Goal: Task Accomplishment & Management: Use online tool/utility

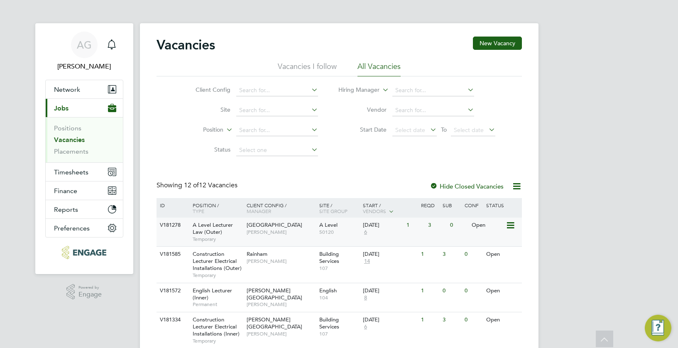
scroll to position [125, 0]
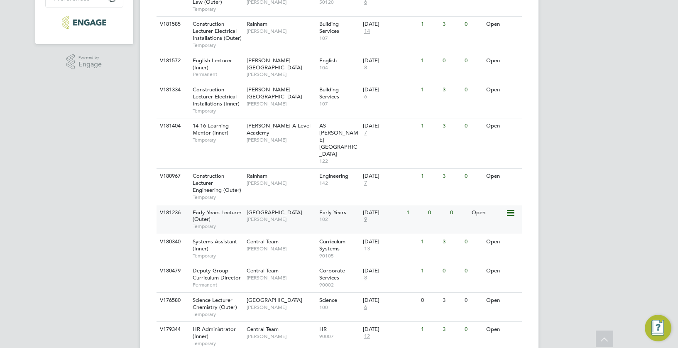
scroll to position [278, 0]
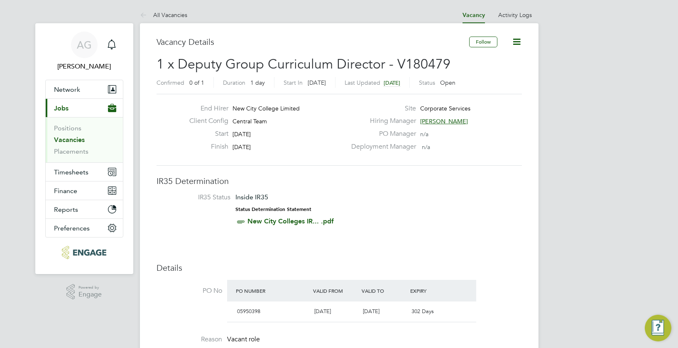
click at [66, 136] on link "Vacancies" at bounding box center [69, 140] width 31 height 8
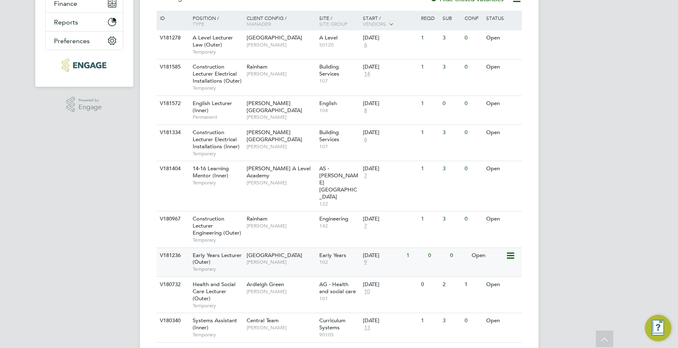
scroll to position [208, 0]
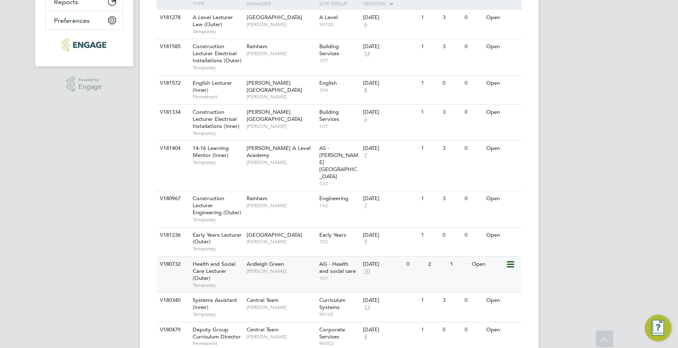
click at [510, 260] on icon at bounding box center [510, 265] width 8 height 10
click at [490, 255] on div "View Details Edit Update Status" at bounding box center [490, 274] width 57 height 44
click at [509, 260] on icon at bounding box center [510, 265] width 8 height 10
click at [499, 260] on li "View Details" at bounding box center [491, 263] width 48 height 12
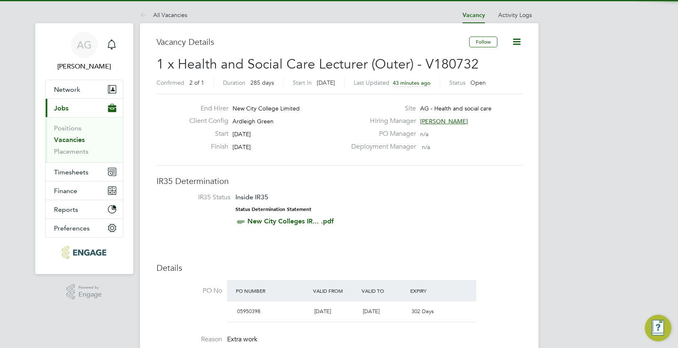
click at [518, 43] on icon at bounding box center [517, 42] width 10 height 10
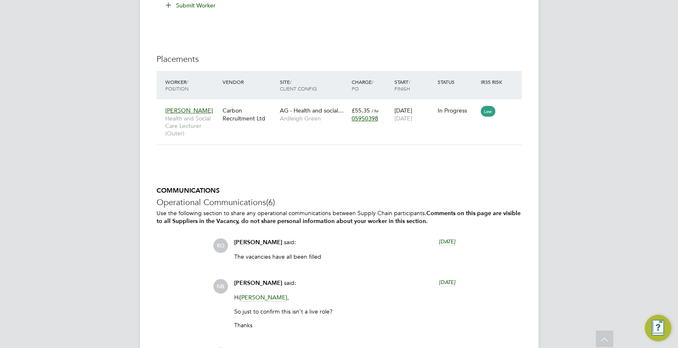
scroll to position [1383, 0]
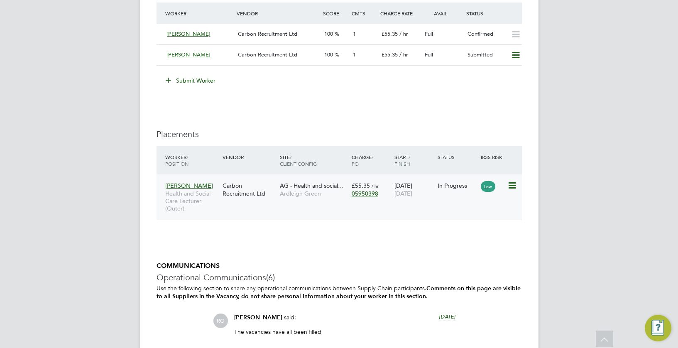
click at [516, 184] on icon at bounding box center [511, 186] width 8 height 10
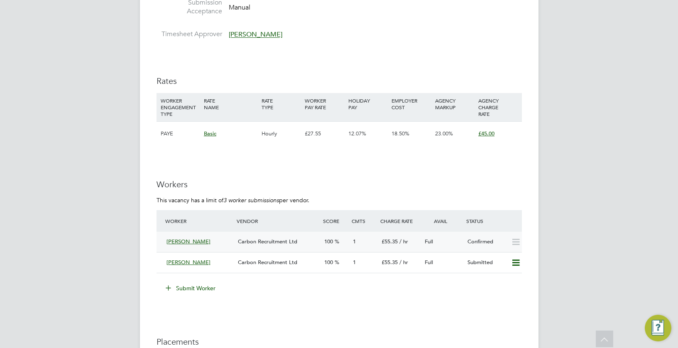
click at [355, 240] on span "1" at bounding box center [354, 241] width 3 height 7
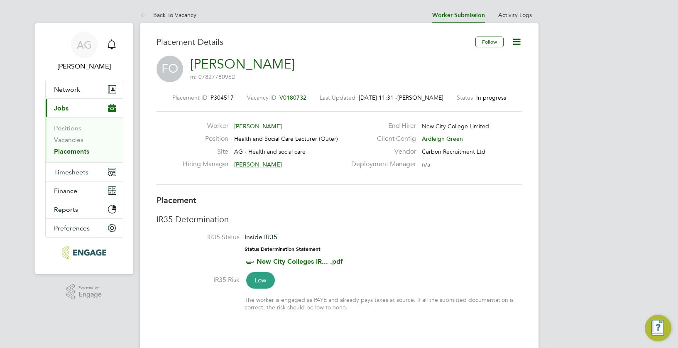
click at [517, 39] on icon at bounding box center [517, 42] width 10 height 10
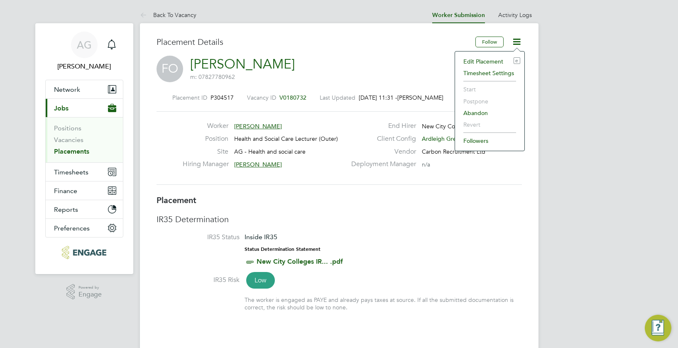
click at [488, 62] on li "Edit Placement e" at bounding box center [489, 62] width 61 height 12
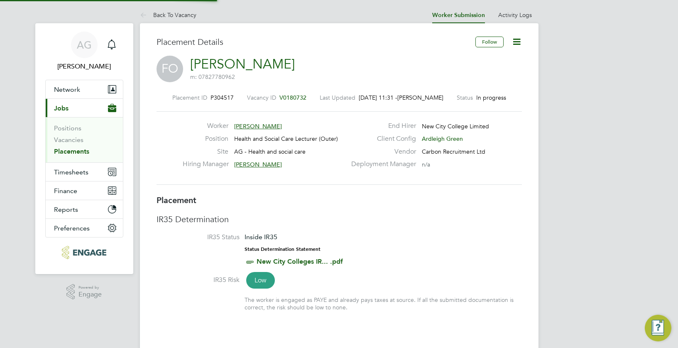
type input "[PERSON_NAME]"
type input "25 Sep 2025"
type input "03 Jul 2026"
type input "09:00"
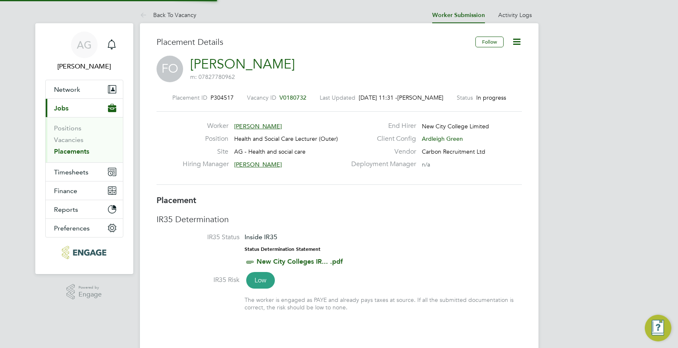
type input "17:00"
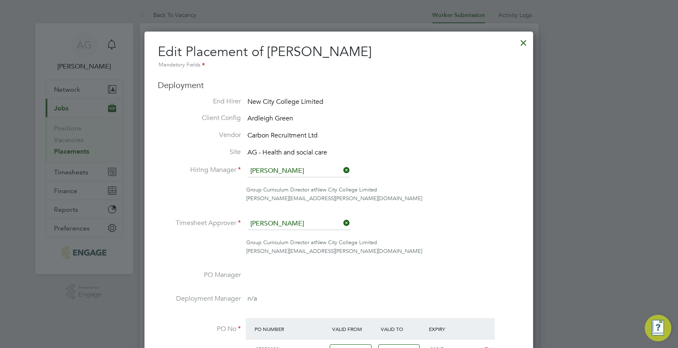
click at [527, 43] on div at bounding box center [523, 40] width 15 height 15
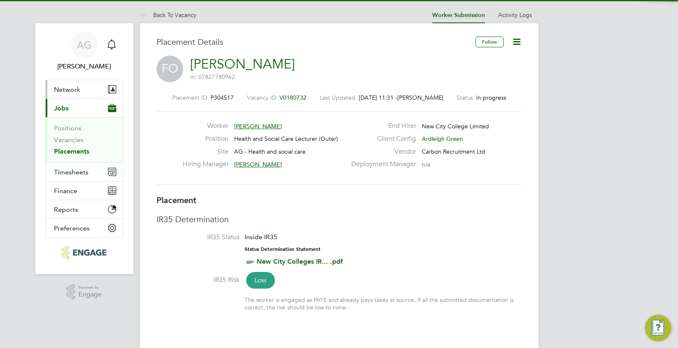
click at [63, 90] on span "Network" at bounding box center [67, 90] width 26 height 8
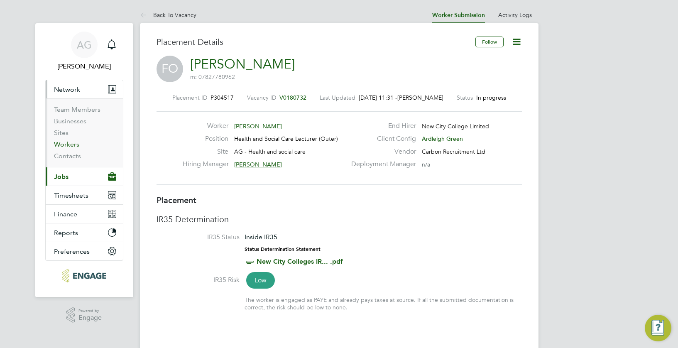
click at [73, 147] on link "Workers" at bounding box center [66, 144] width 25 height 8
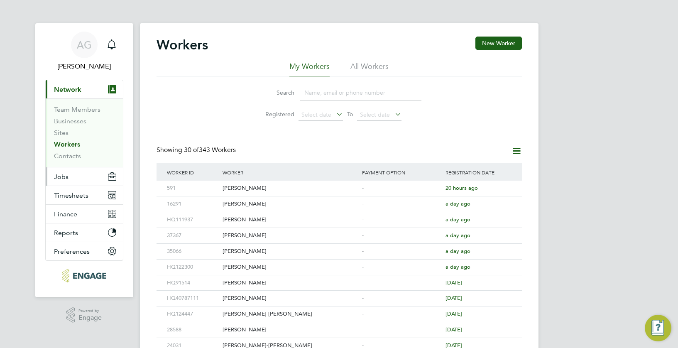
click at [71, 178] on button "Jobs" at bounding box center [84, 176] width 77 height 18
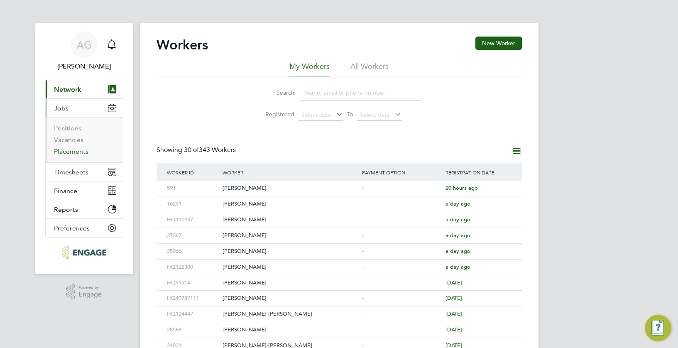
click at [72, 152] on link "Placements" at bounding box center [71, 151] width 34 height 8
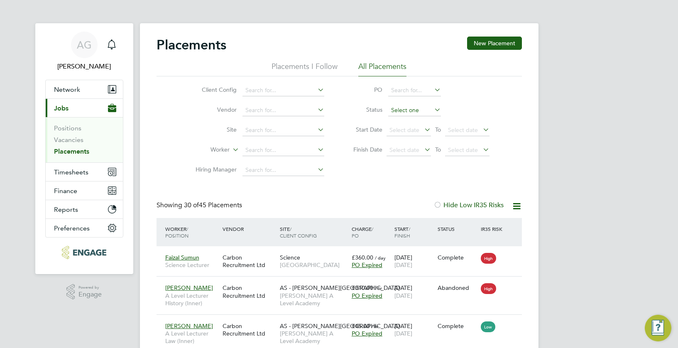
click at [419, 106] on input at bounding box center [414, 111] width 53 height 12
click at [410, 123] on li "Active" at bounding box center [414, 121] width 54 height 11
type input "Active"
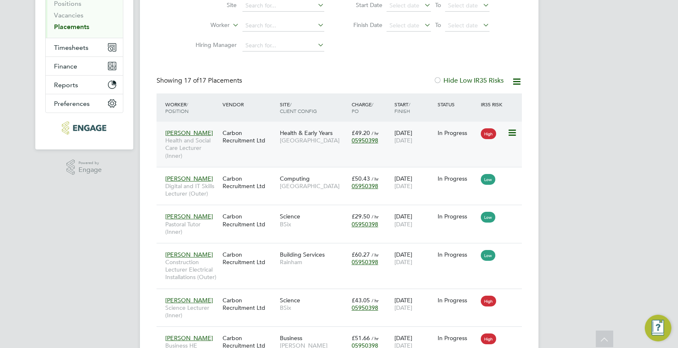
click at [495, 130] on span "High" at bounding box center [488, 133] width 15 height 11
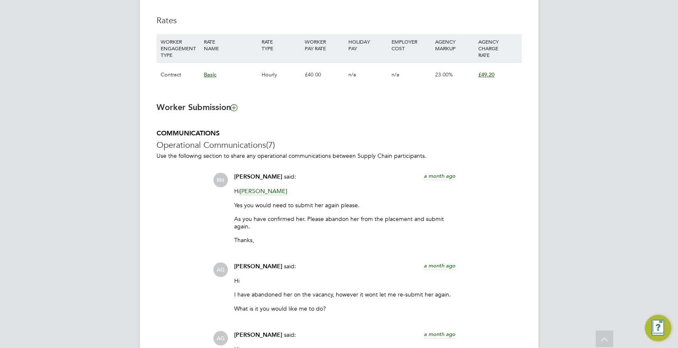
scroll to position [581, 0]
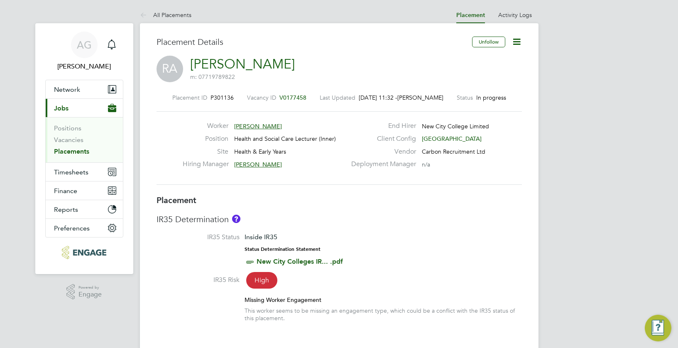
click at [521, 44] on icon at bounding box center [517, 42] width 10 height 10
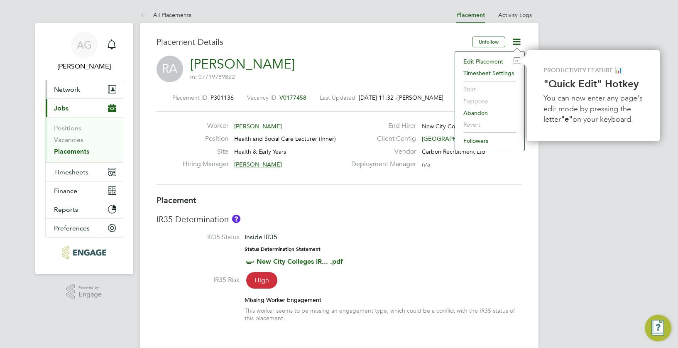
click at [67, 86] on span "Network" at bounding box center [67, 90] width 26 height 8
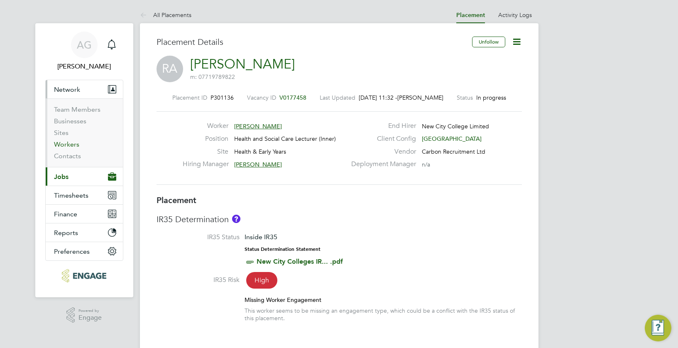
click at [66, 144] on link "Workers" at bounding box center [66, 144] width 25 height 8
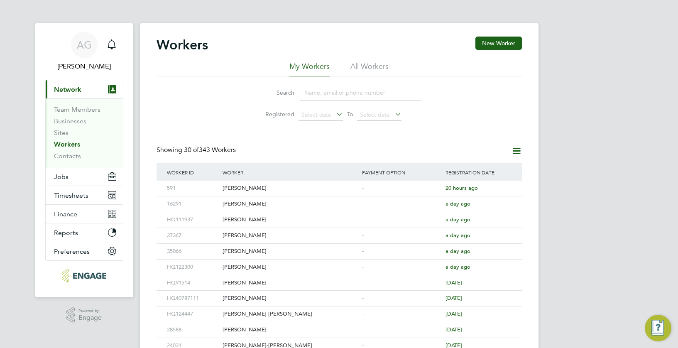
click at [322, 98] on input at bounding box center [360, 93] width 121 height 16
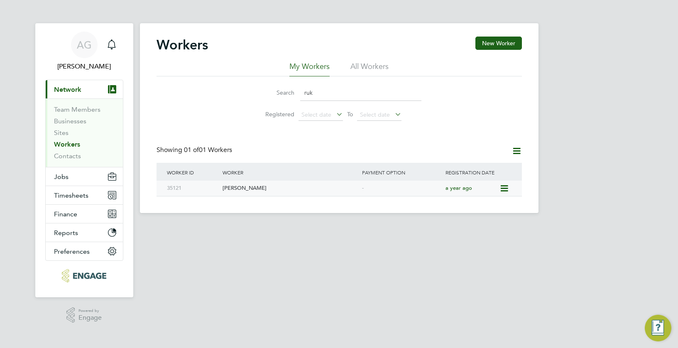
type input "ruk"
click at [259, 190] on div "[PERSON_NAME]" at bounding box center [290, 188] width 140 height 15
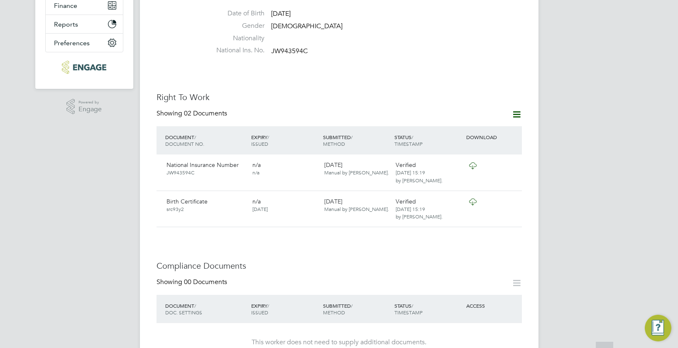
scroll to position [291, 0]
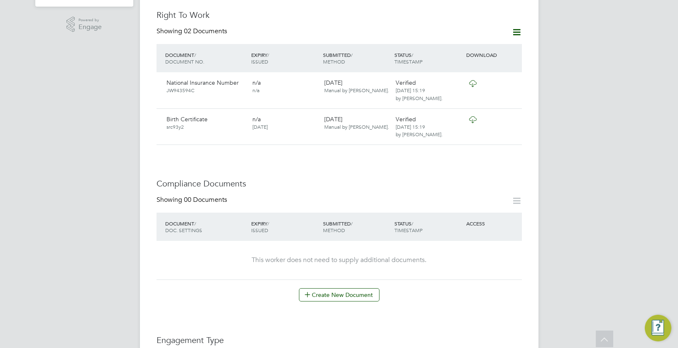
click at [519, 27] on icon at bounding box center [517, 32] width 10 height 10
click at [494, 43] on li "Add Right To Work Document" at bounding box center [470, 44] width 100 height 12
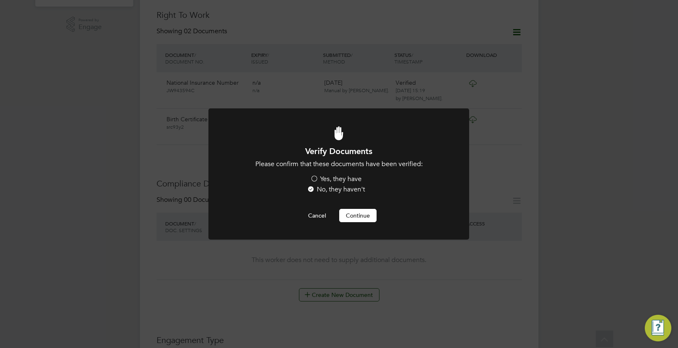
click at [340, 179] on label "Yes, they have" at bounding box center [335, 179] width 51 height 9
click at [0, 0] on input "Yes, they have" at bounding box center [0, 0] width 0 height 0
click at [352, 219] on button "Continue" at bounding box center [357, 215] width 37 height 13
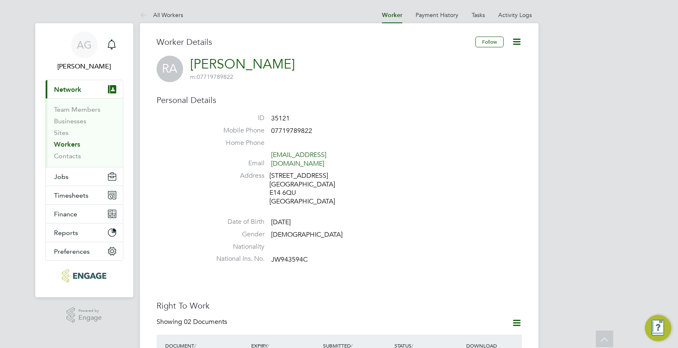
scroll to position [291, 0]
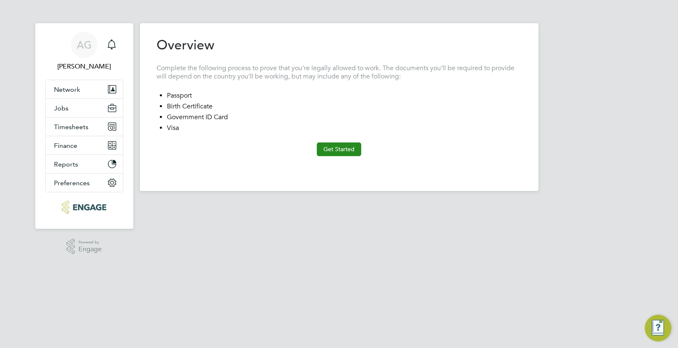
click at [338, 149] on button "Get Started" at bounding box center [339, 148] width 44 height 13
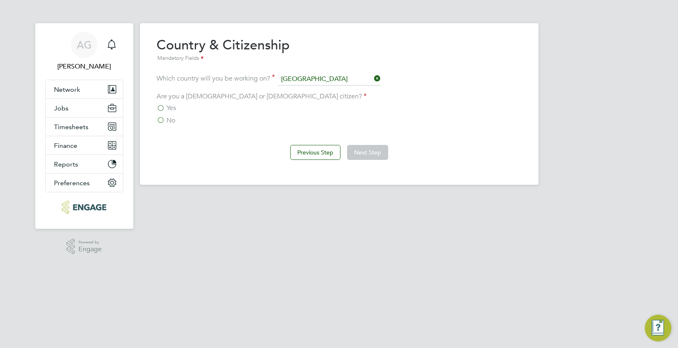
click at [169, 107] on span "Yes" at bounding box center [171, 108] width 10 height 8
click at [0, 0] on input "Yes" at bounding box center [0, 0] width 0 height 0
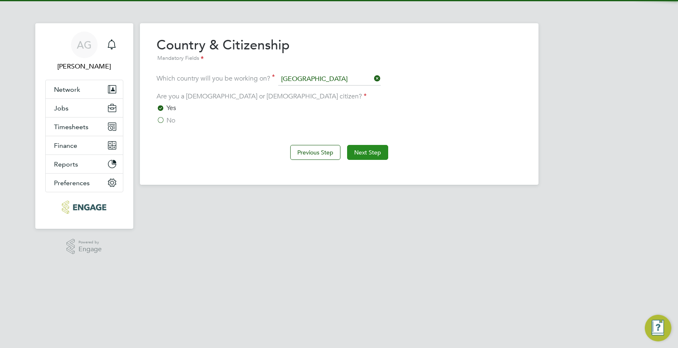
click at [365, 153] on button "Next Step" at bounding box center [367, 152] width 41 height 15
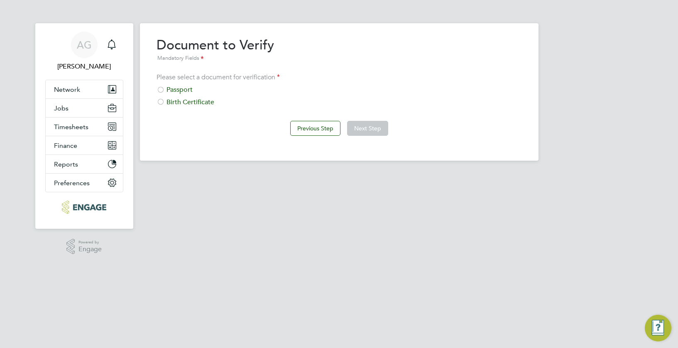
click at [183, 92] on div "Passport" at bounding box center [339, 90] width 365 height 9
click at [357, 130] on button "Next Step" at bounding box center [367, 128] width 41 height 15
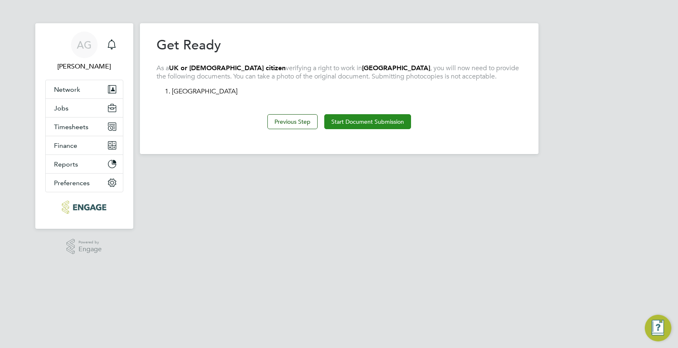
click at [363, 124] on button "Start Document Submission" at bounding box center [367, 121] width 87 height 15
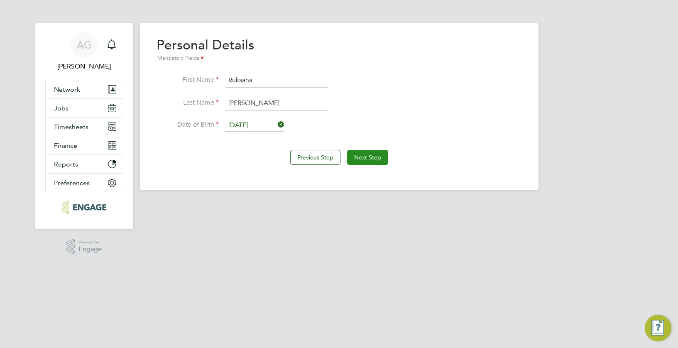
click at [357, 156] on button "Next Step" at bounding box center [367, 157] width 41 height 15
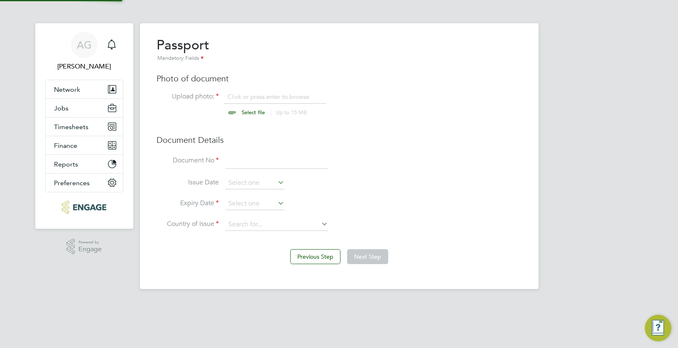
scroll to position [11, 103]
